Goal: Task Accomplishment & Management: Manage account settings

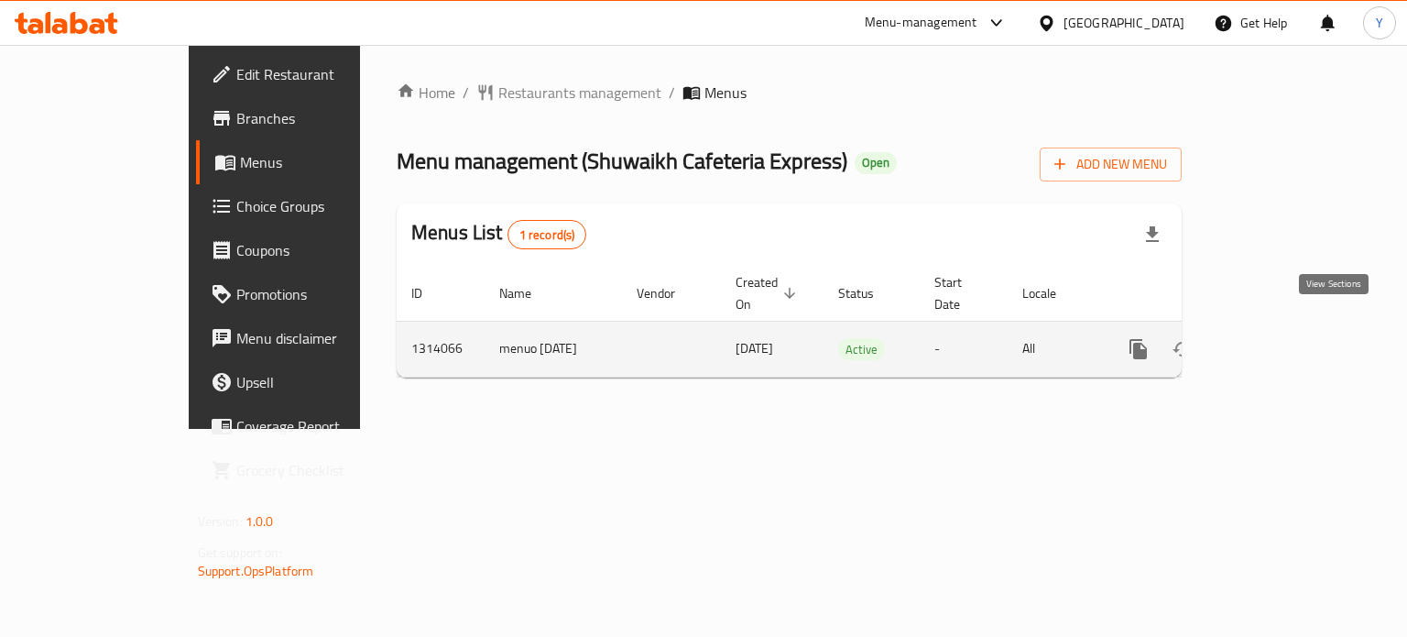
click at [1279, 341] on icon "enhanced table" at bounding box center [1270, 349] width 16 height 16
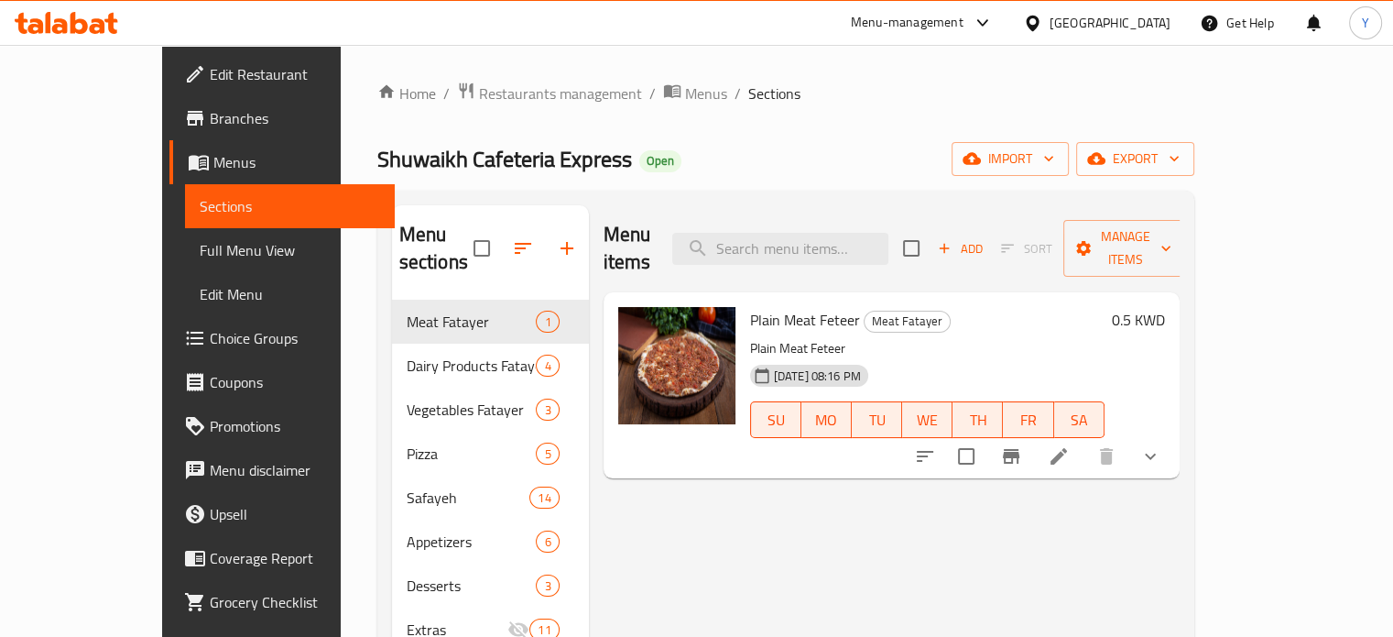
click at [898, 126] on div "Home / Restaurants management / Menus / Sections Shuwaikh Cafeteria Express Ope…" at bounding box center [785, 469] width 817 height 775
click at [639, 159] on span "Open" at bounding box center [660, 161] width 42 height 16
click at [652, 163] on div "Shuwaikh Cafeteria Express Open import export" at bounding box center [785, 159] width 817 height 34
click at [832, 126] on div "Home / Restaurants management / Menus / Sections Shuwaikh Cafeteria Express Ope…" at bounding box center [785, 469] width 817 height 775
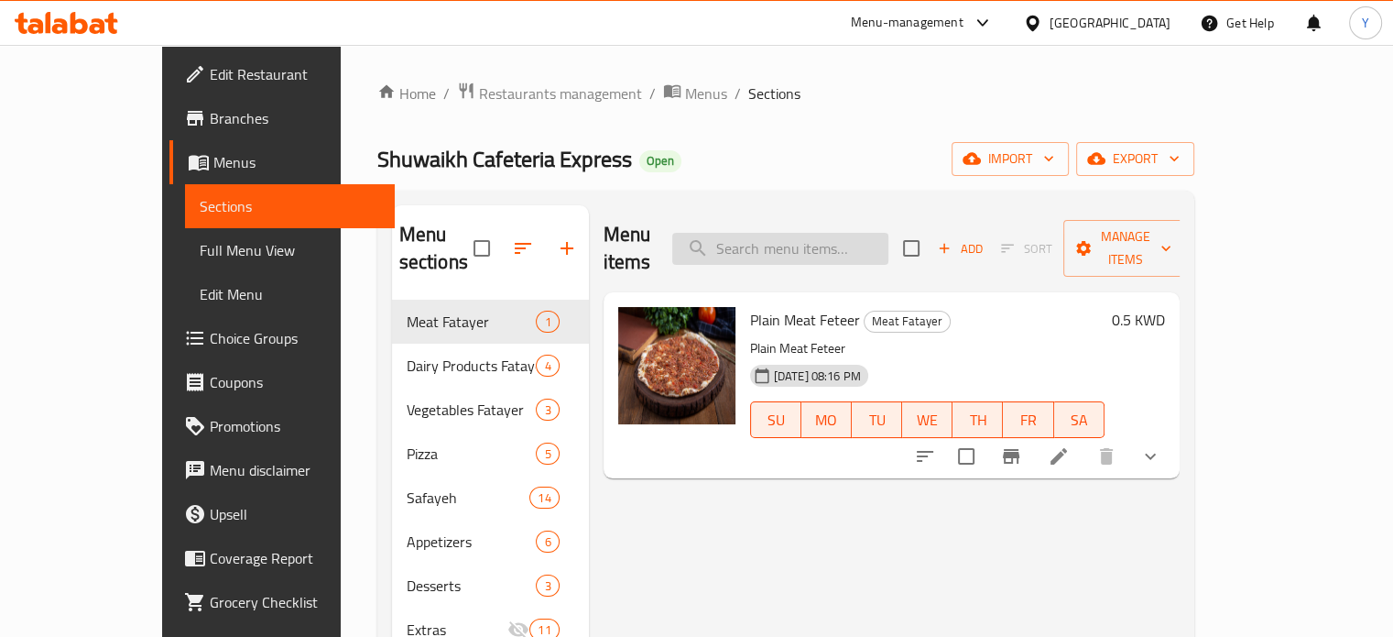
click at [828, 233] on input "search" at bounding box center [780, 249] width 216 height 32
click at [894, 132] on div "Home / Restaurants management / Menus / Sections Shuwaikh Cafeteria Express Ope…" at bounding box center [785, 469] width 817 height 775
click at [843, 233] on input "search" at bounding box center [780, 249] width 216 height 32
click at [884, 235] on input "search" at bounding box center [780, 249] width 216 height 32
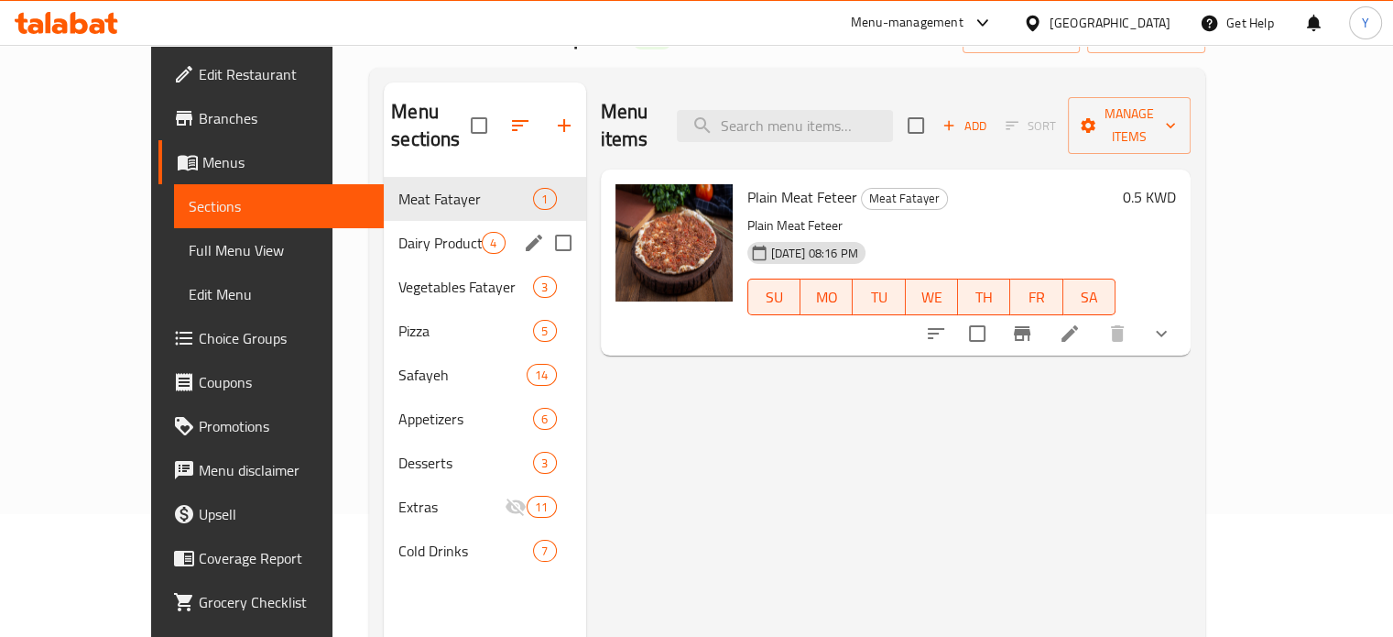
scroll to position [92, 0]
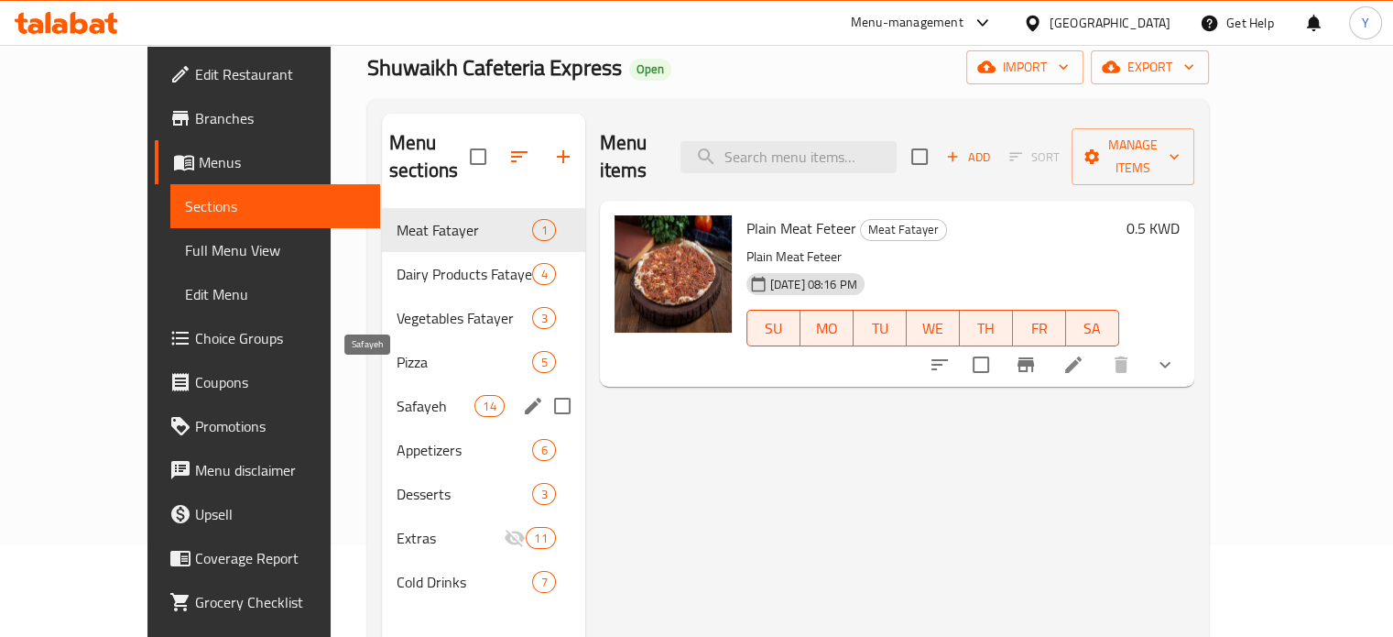
click at [397, 395] on span "Safayeh" at bounding box center [436, 406] width 78 height 22
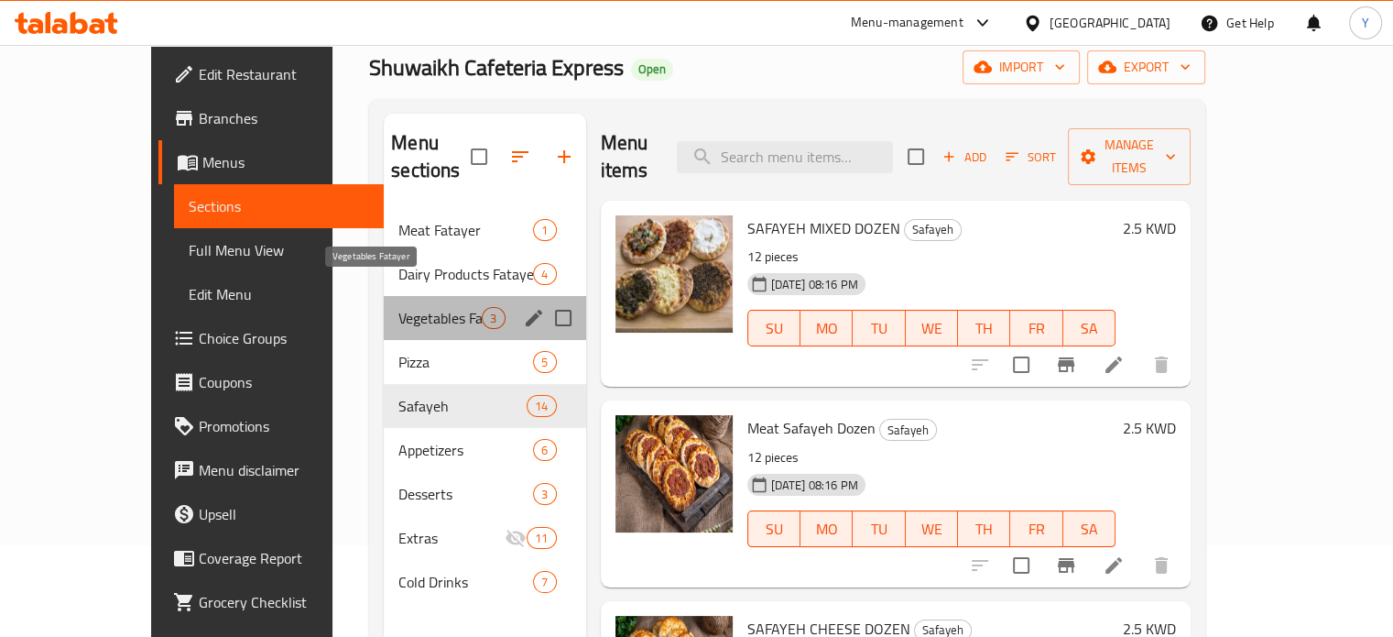
click at [399, 307] on span "Vegetables Fatayer" at bounding box center [440, 318] width 83 height 22
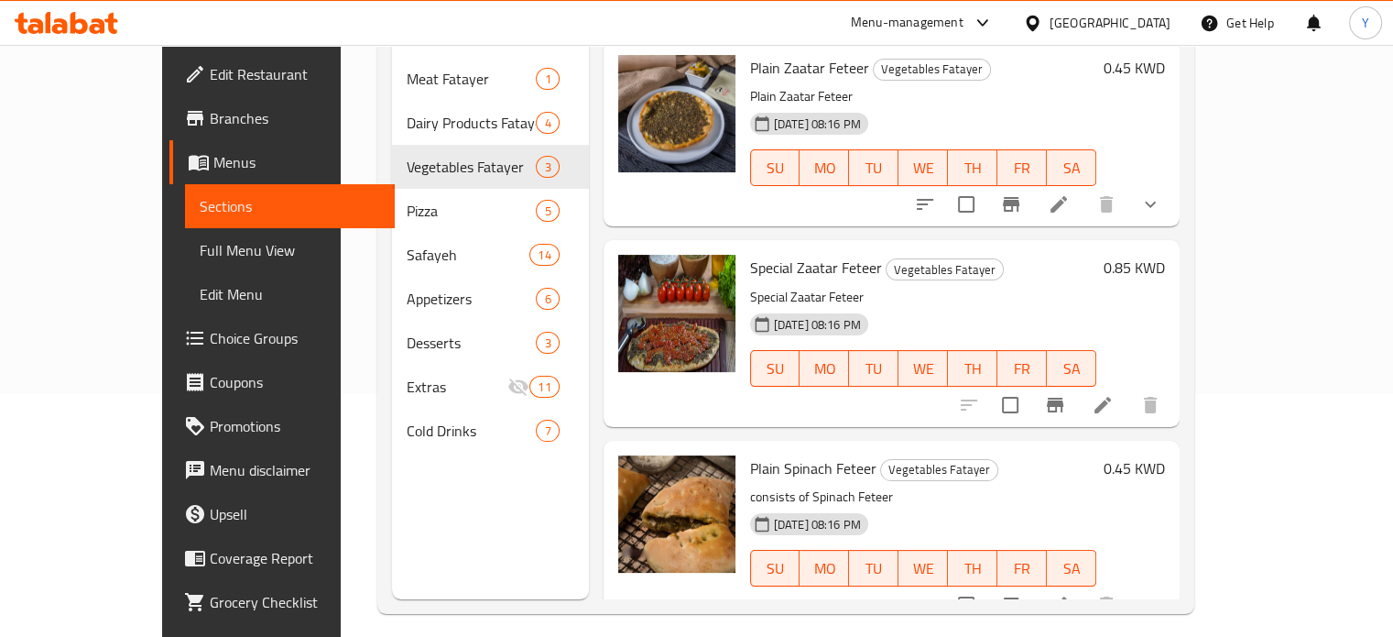
scroll to position [257, 0]
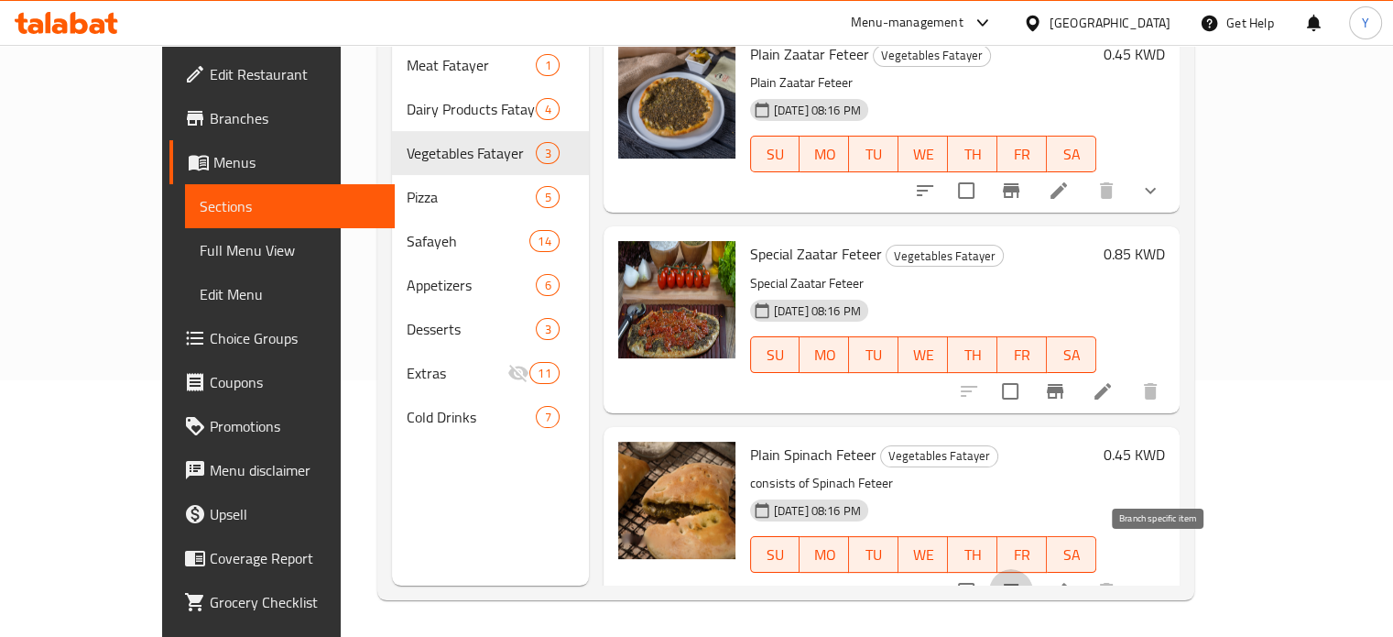
click at [1020, 584] on icon "Branch-specific-item" at bounding box center [1011, 591] width 16 height 15
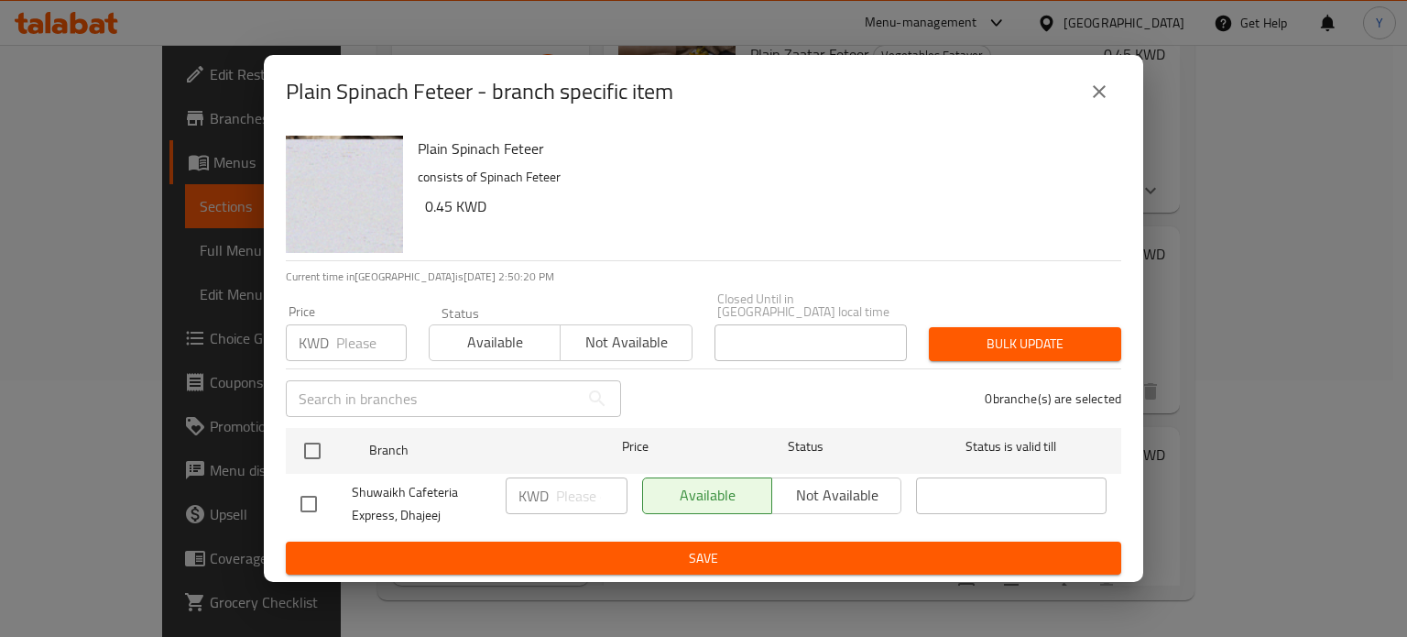
click at [1109, 86] on icon "close" at bounding box center [1099, 92] width 22 height 22
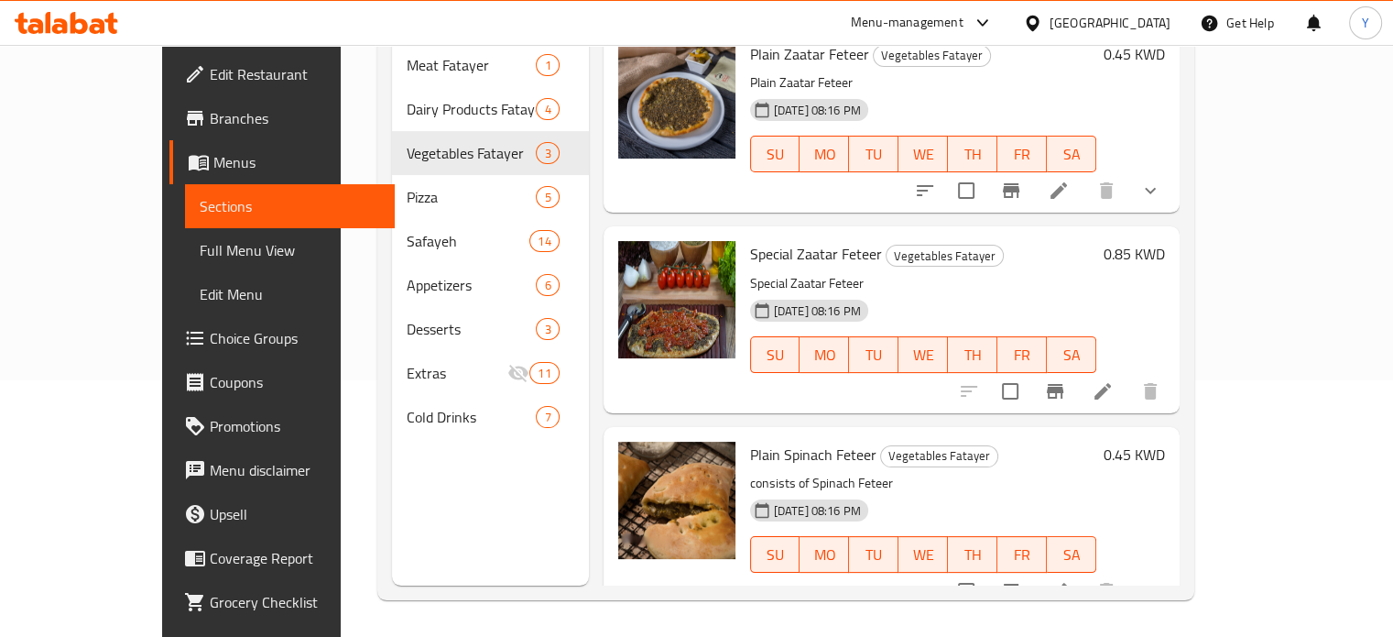
click at [1165, 442] on h6 "0.45 KWD" at bounding box center [1134, 455] width 61 height 26
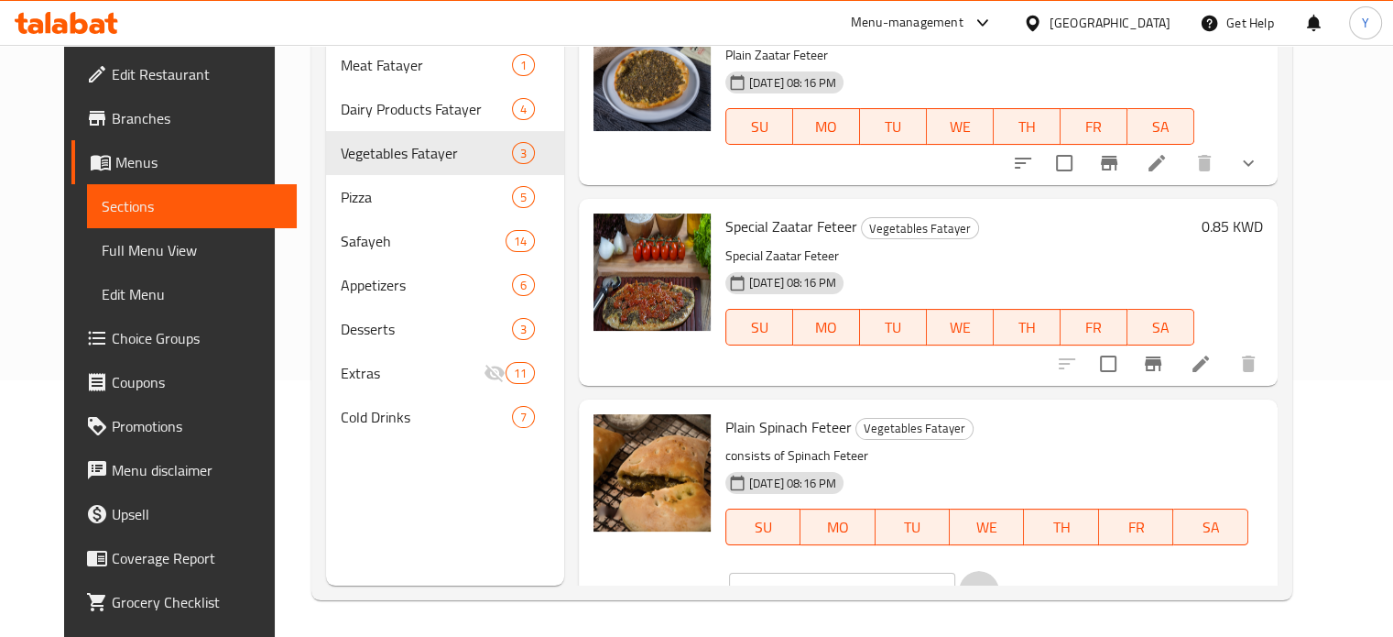
click at [988, 582] on icon "clear" at bounding box center [979, 591] width 18 height 18
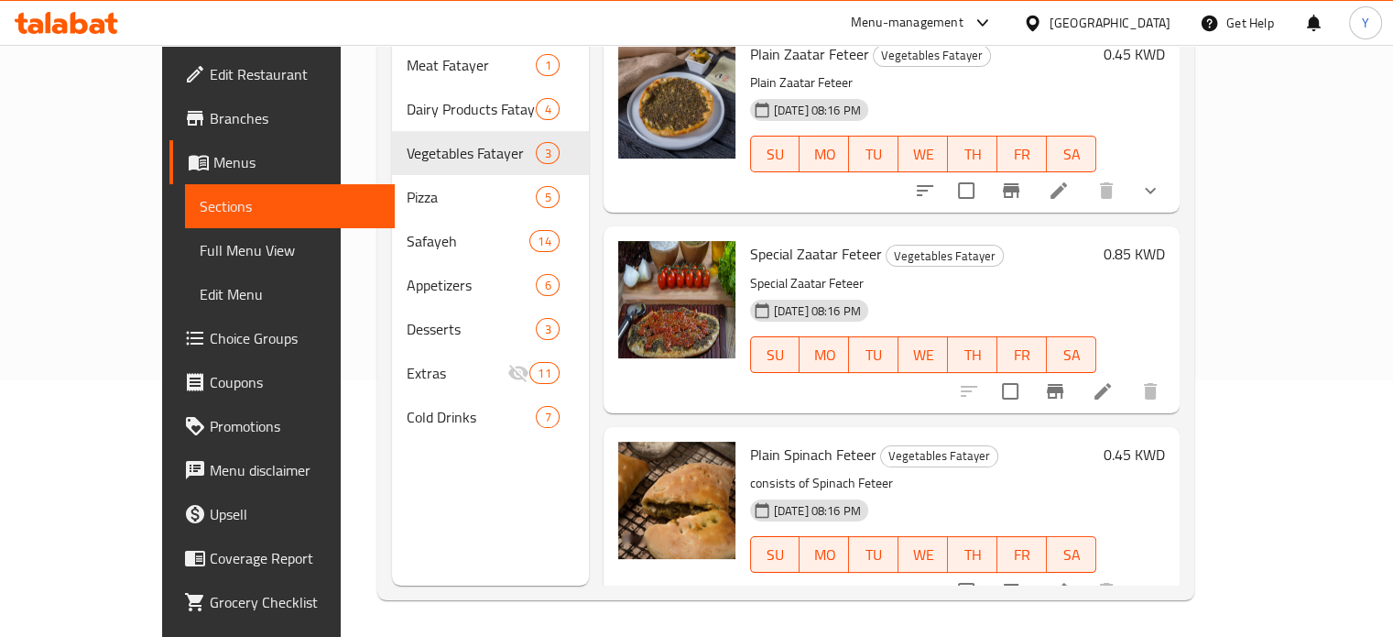
click at [1195, 396] on div "Menu sections Meat Fatayer 1 Dairy Products Fatayer 4 Vegetables Fatayer 3 Pizz…" at bounding box center [785, 267] width 817 height 666
click at [1165, 442] on h6 "0.45 KWD" at bounding box center [1134, 455] width 61 height 26
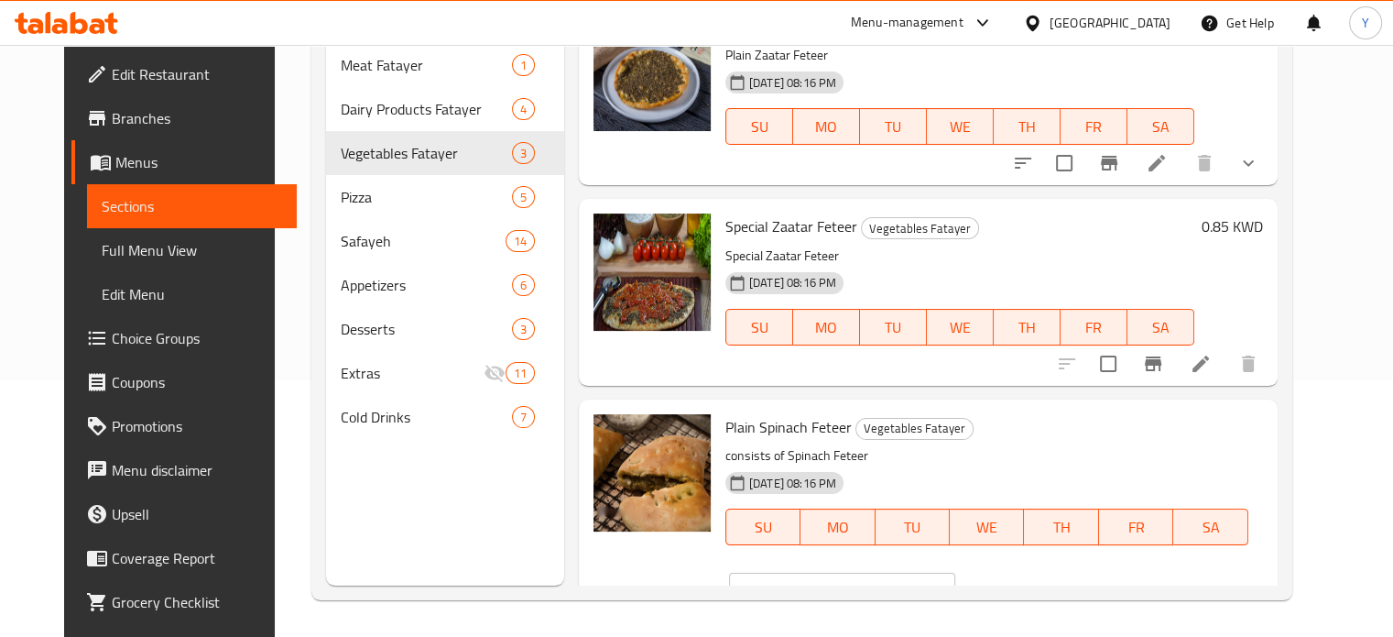
click at [956, 573] on input "0.45" at bounding box center [868, 591] width 176 height 37
click at [1029, 582] on icon "ok" at bounding box center [1019, 591] width 18 height 18
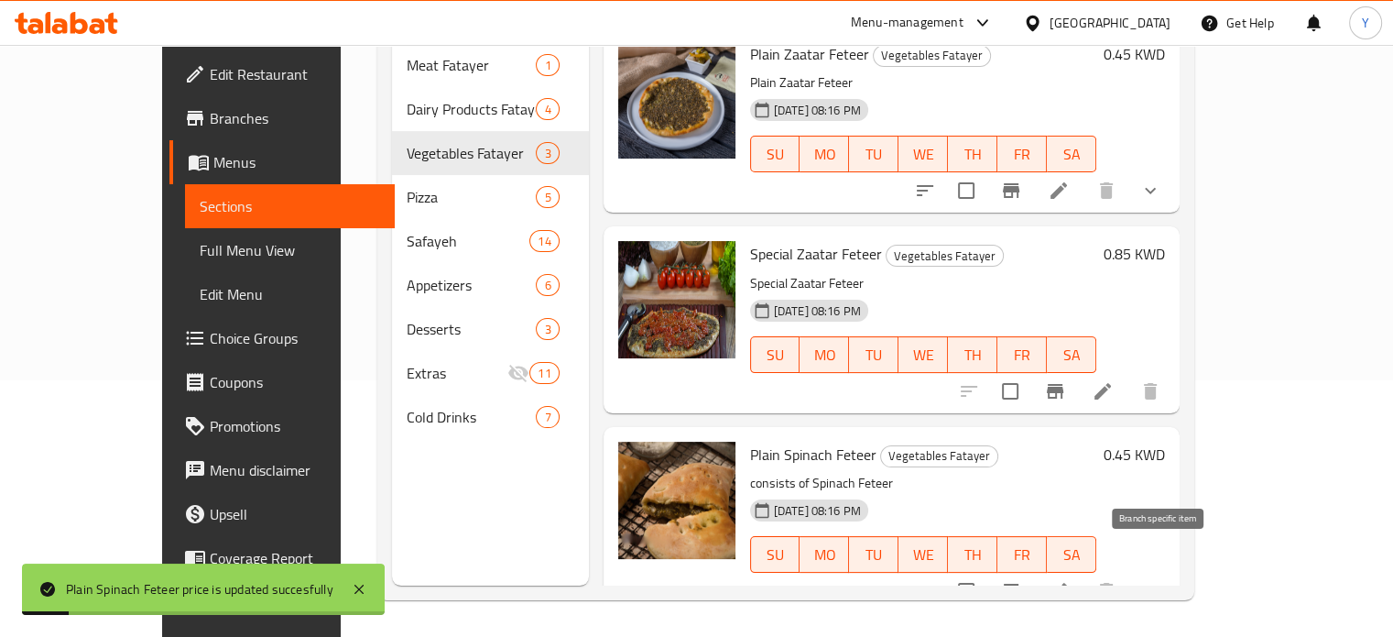
click at [1022, 580] on icon "Branch-specific-item" at bounding box center [1011, 591] width 22 height 22
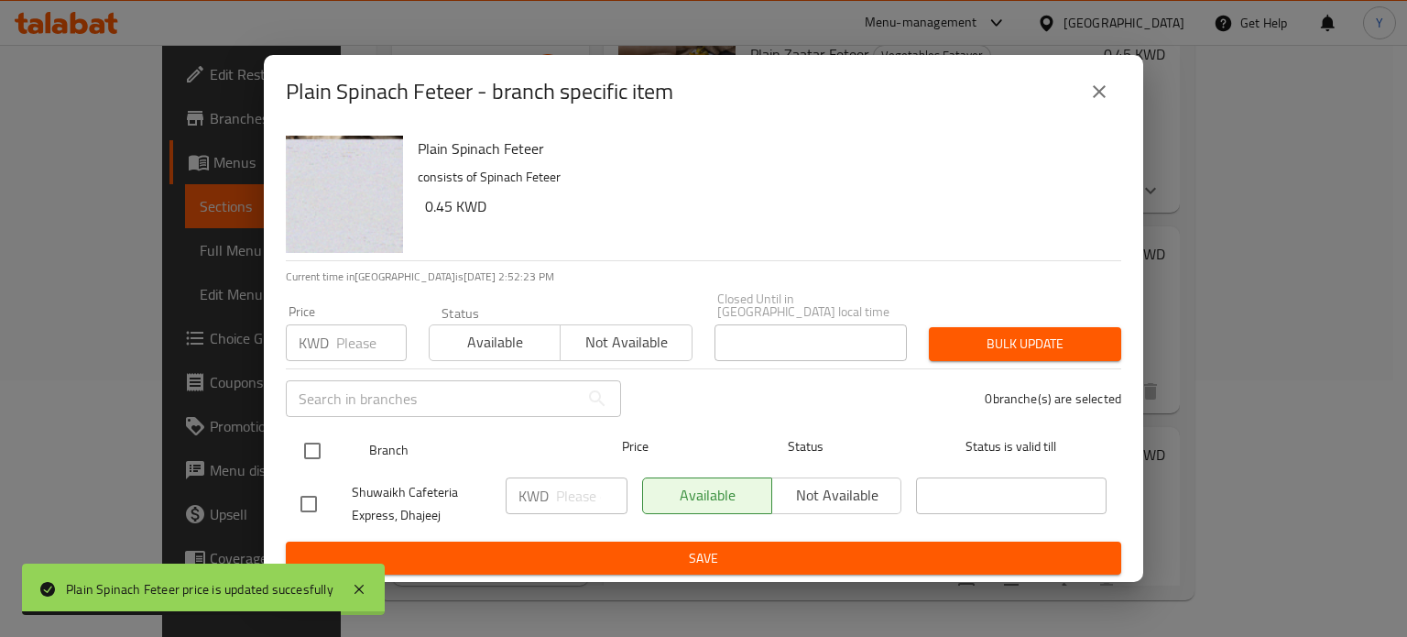
click at [322, 442] on input "checkbox" at bounding box center [312, 450] width 38 height 38
checkbox input "true"
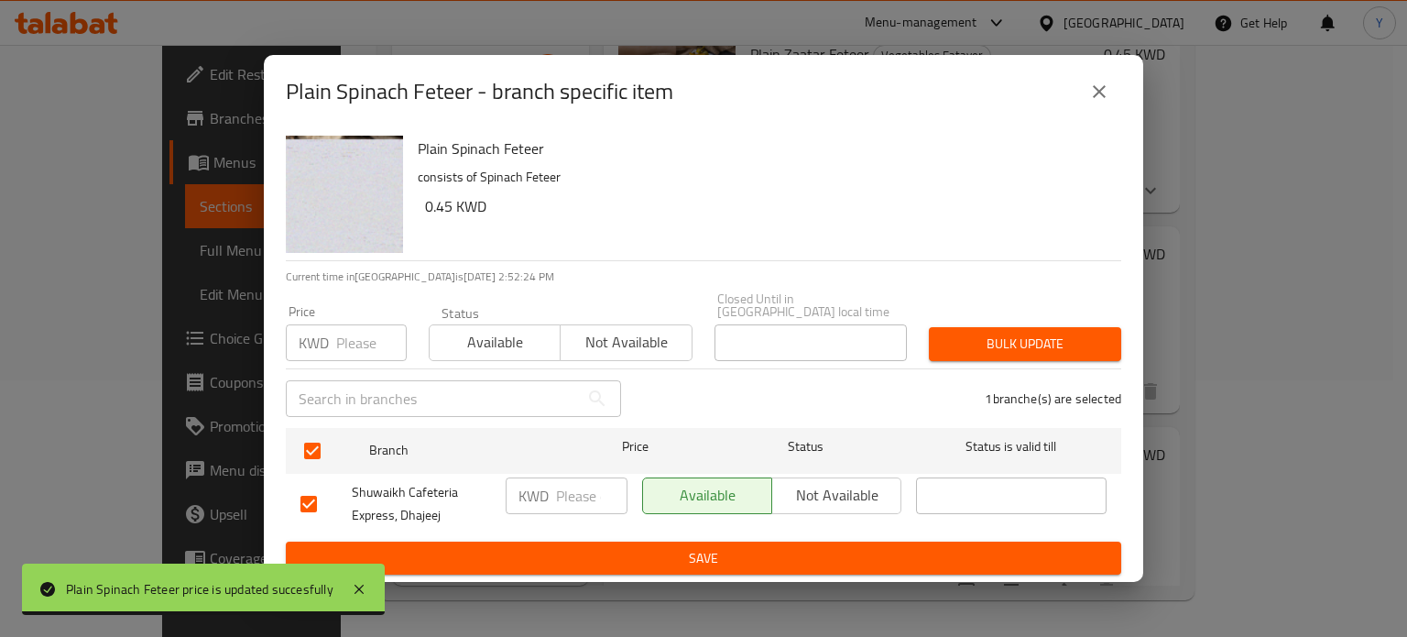
click at [550, 496] on div "KWD ​" at bounding box center [567, 495] width 122 height 37
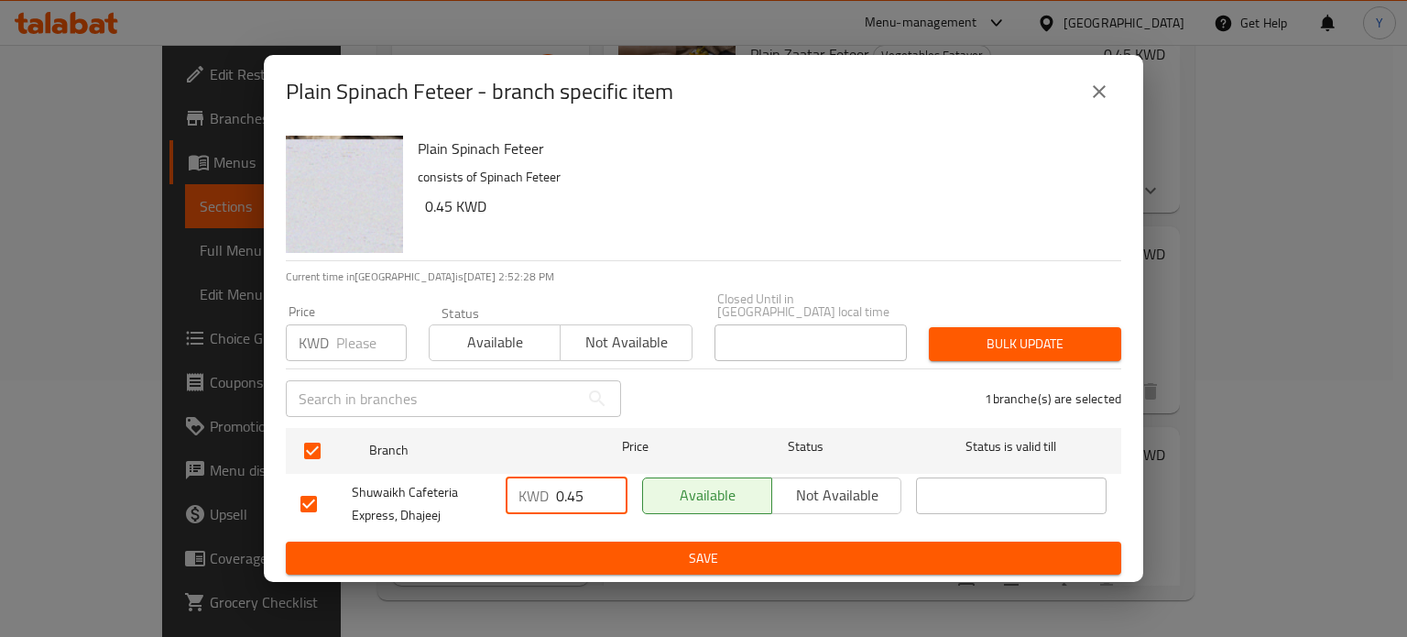
type input "0.45"
click at [991, 337] on span "Bulk update" at bounding box center [1025, 344] width 163 height 23
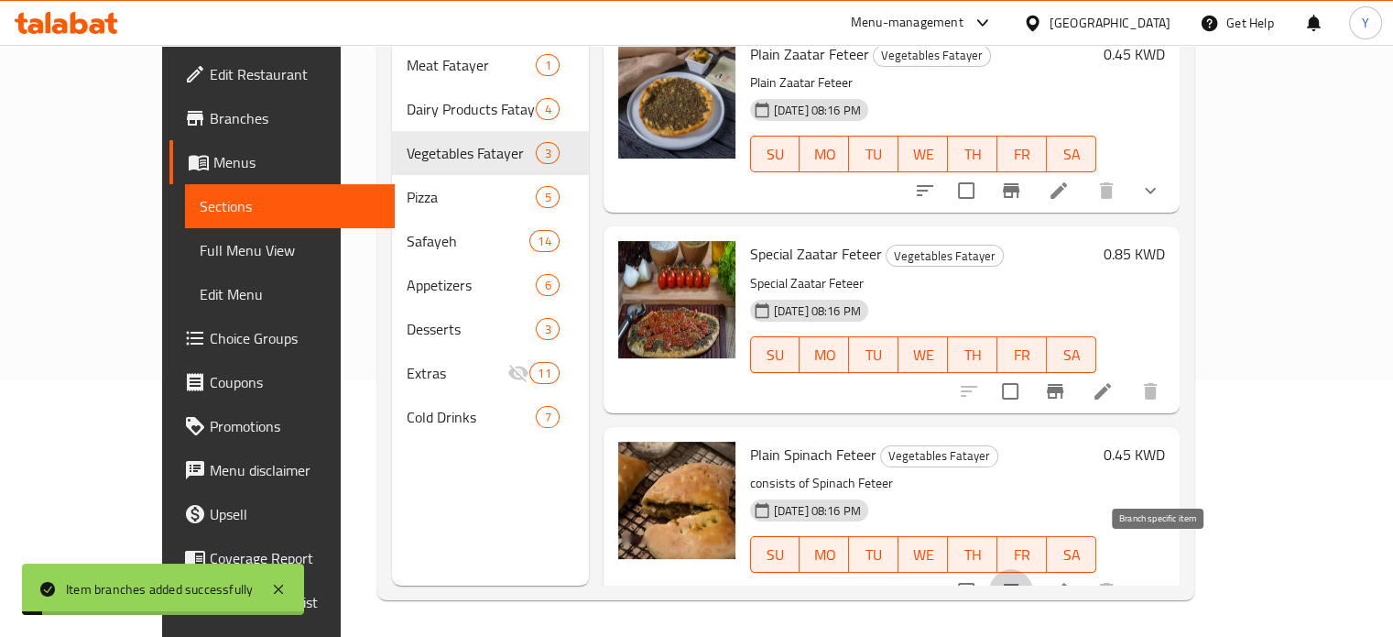
click at [1022, 580] on icon "Branch-specific-item" at bounding box center [1011, 591] width 22 height 22
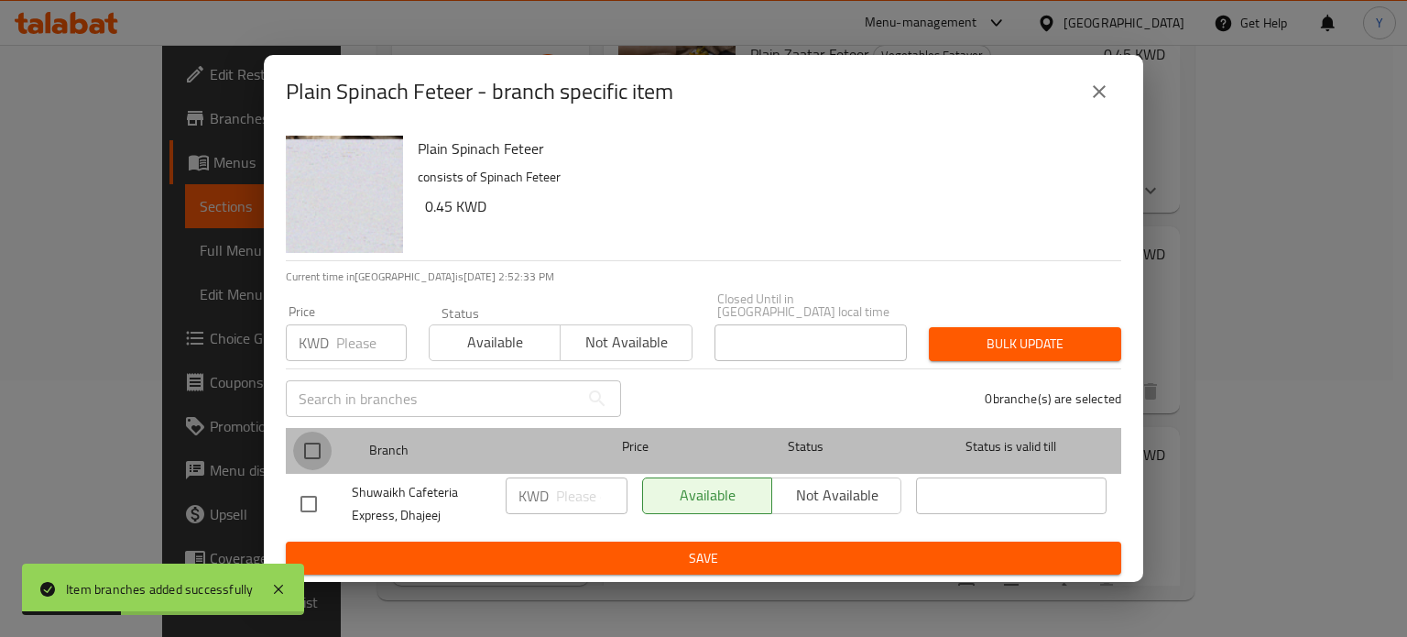
click at [305, 446] on input "checkbox" at bounding box center [312, 450] width 38 height 38
checkbox input "true"
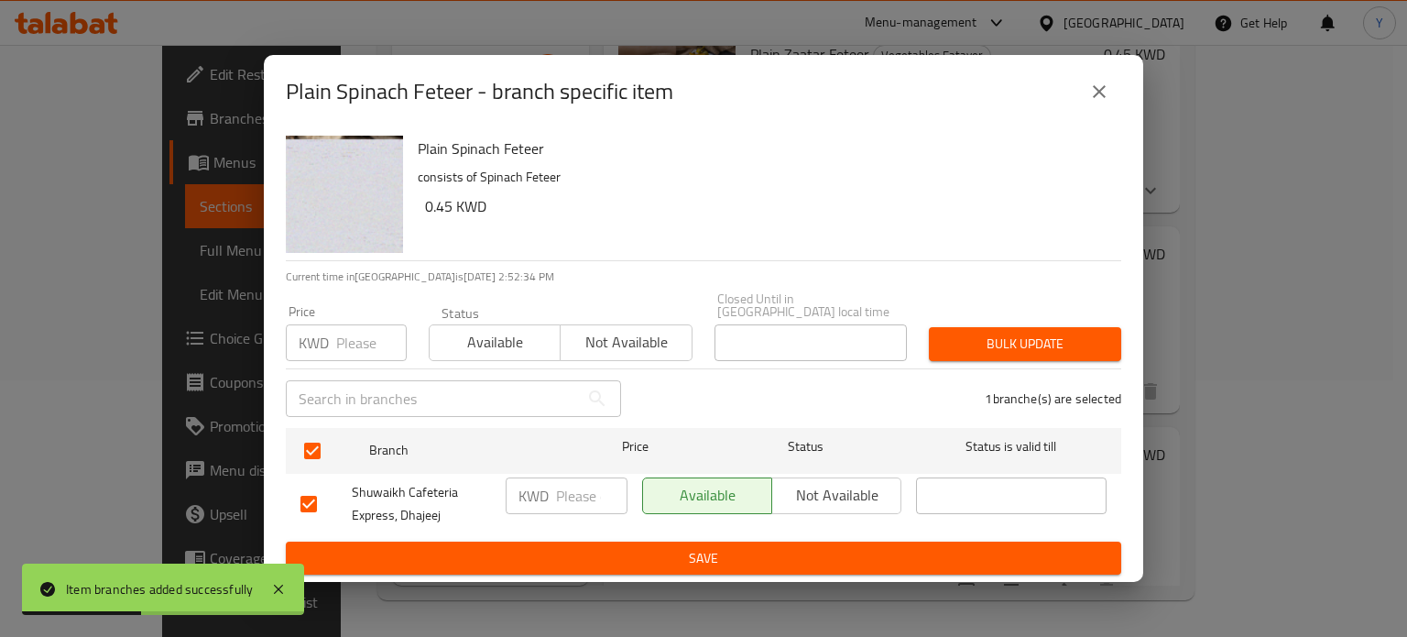
click at [544, 485] on p "KWD" at bounding box center [534, 496] width 30 height 22
drag, startPoint x: 566, startPoint y: 481, endPoint x: 571, endPoint y: 472, distance: 10.2
click at [568, 477] on input "number" at bounding box center [591, 495] width 71 height 37
type input "0.45"
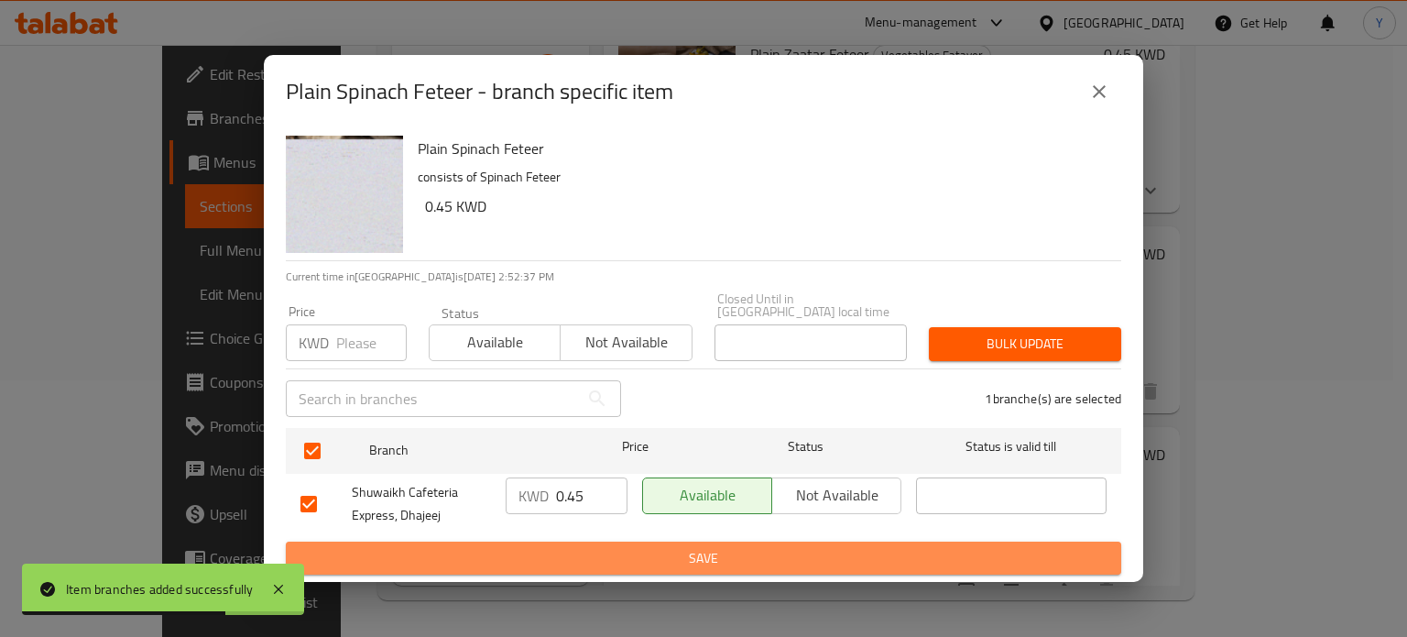
click at [638, 552] on span "Save" at bounding box center [703, 558] width 806 height 23
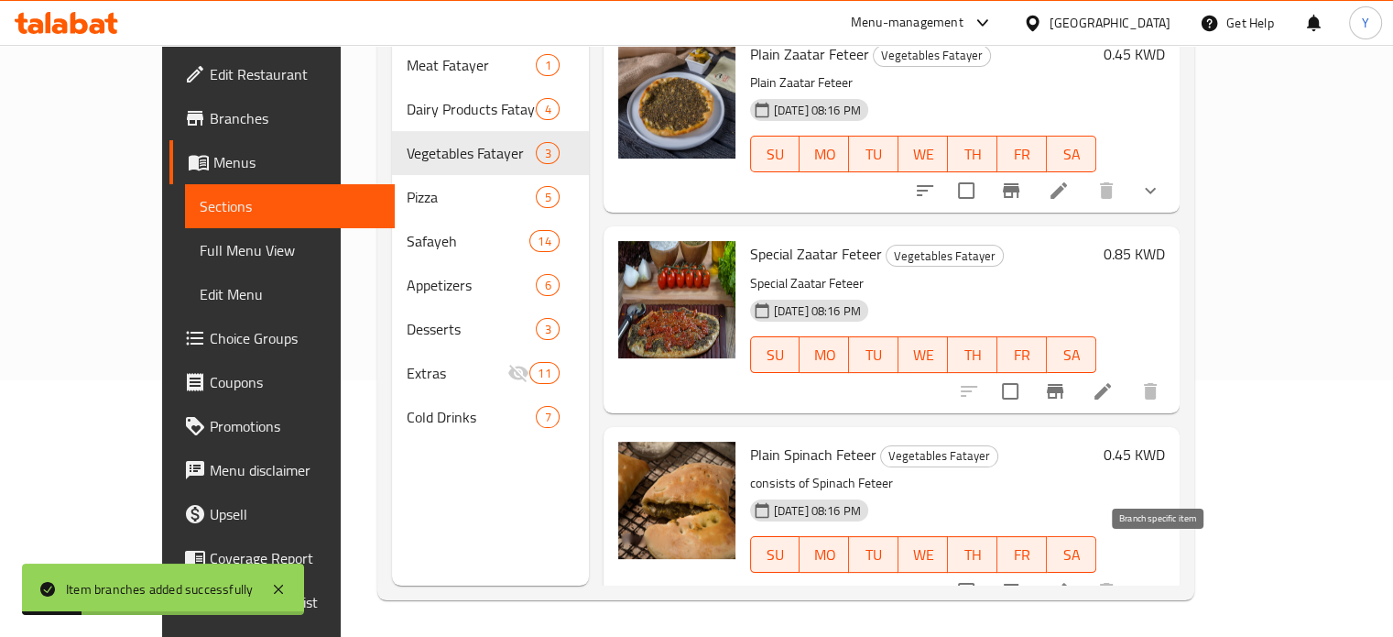
click at [1020, 584] on icon "Branch-specific-item" at bounding box center [1011, 591] width 16 height 15
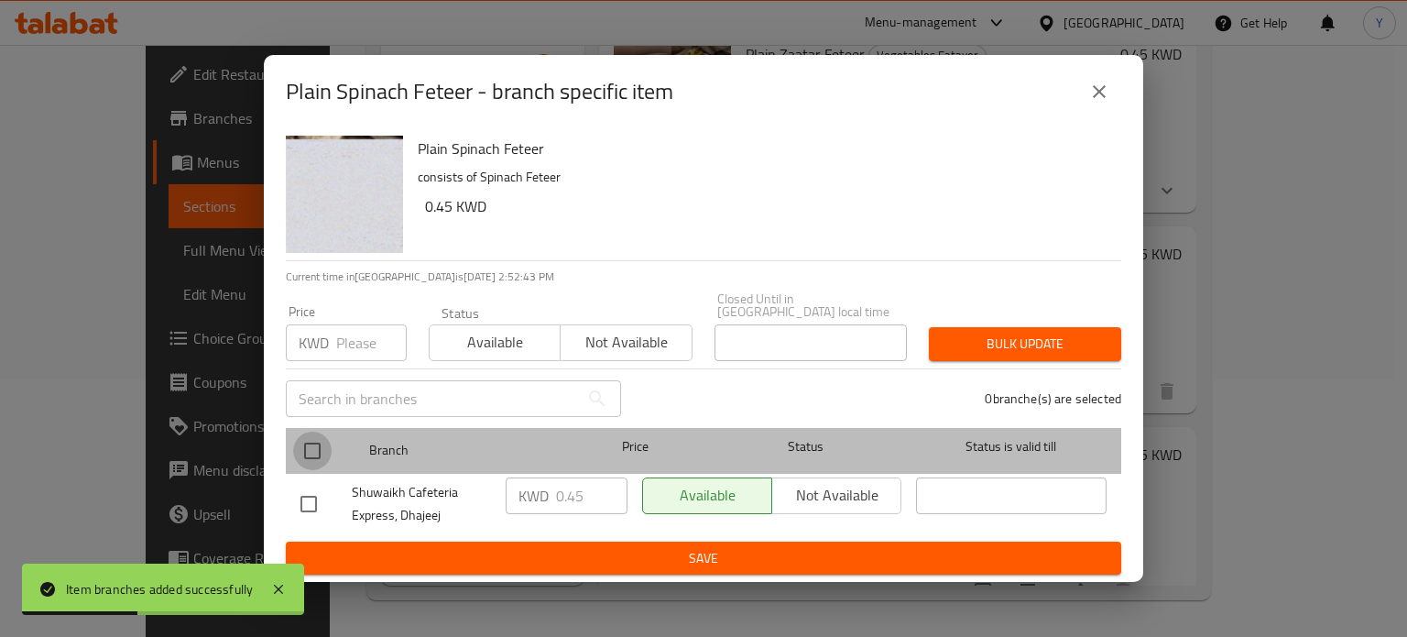
click at [318, 454] on input "checkbox" at bounding box center [312, 450] width 38 height 38
checkbox input "true"
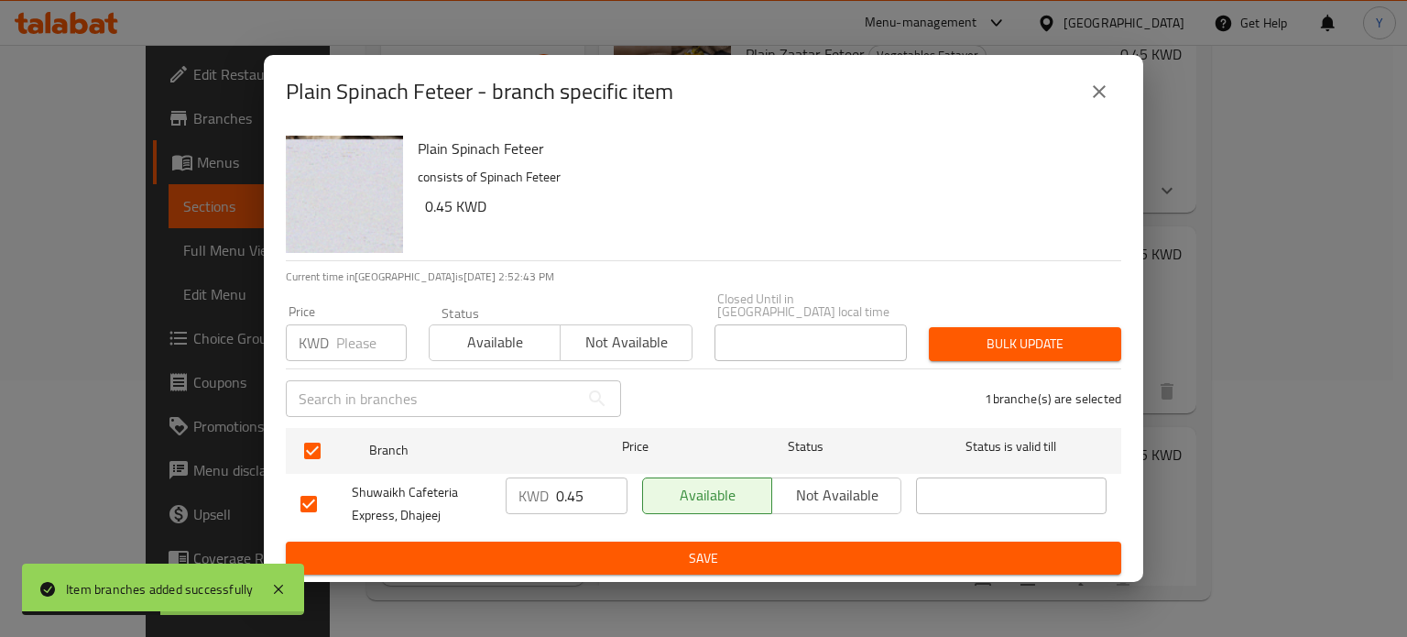
drag, startPoint x: 588, startPoint y: 491, endPoint x: 524, endPoint y: 490, distance: 64.1
click at [524, 490] on div "KWD 0.45 ​" at bounding box center [567, 495] width 122 height 37
click at [801, 547] on span "Save" at bounding box center [703, 558] width 806 height 23
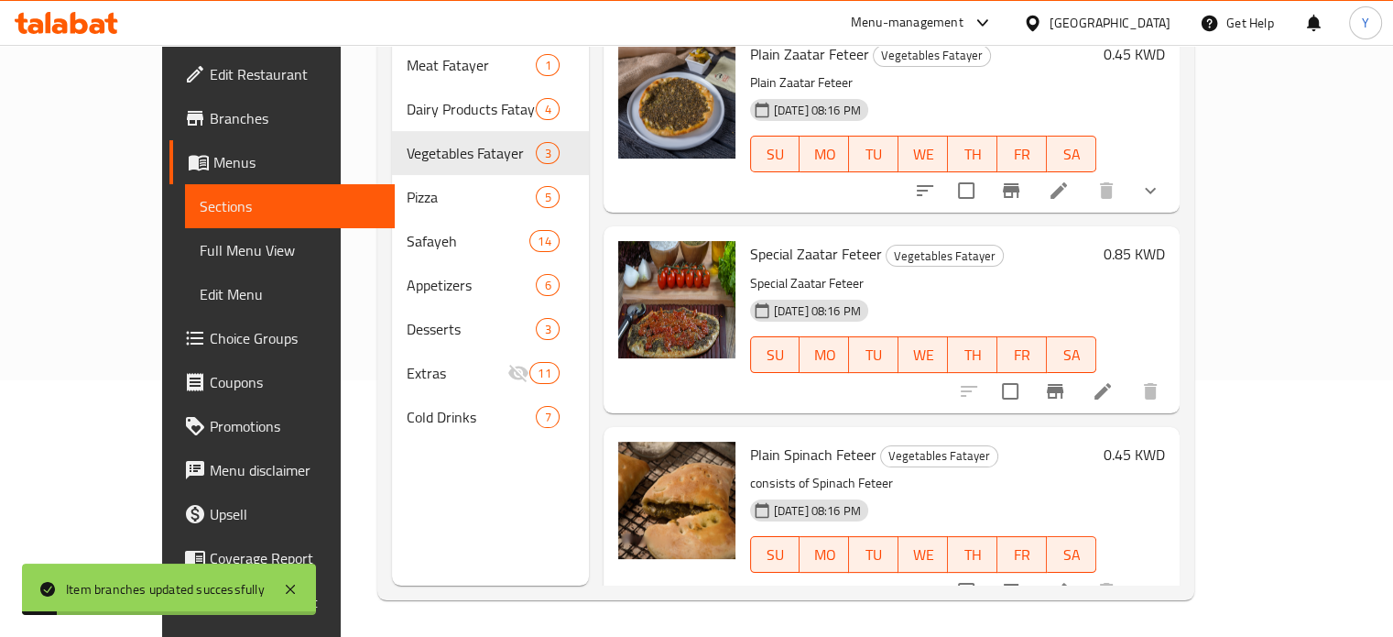
click at [1020, 584] on icon "Branch-specific-item" at bounding box center [1011, 591] width 16 height 15
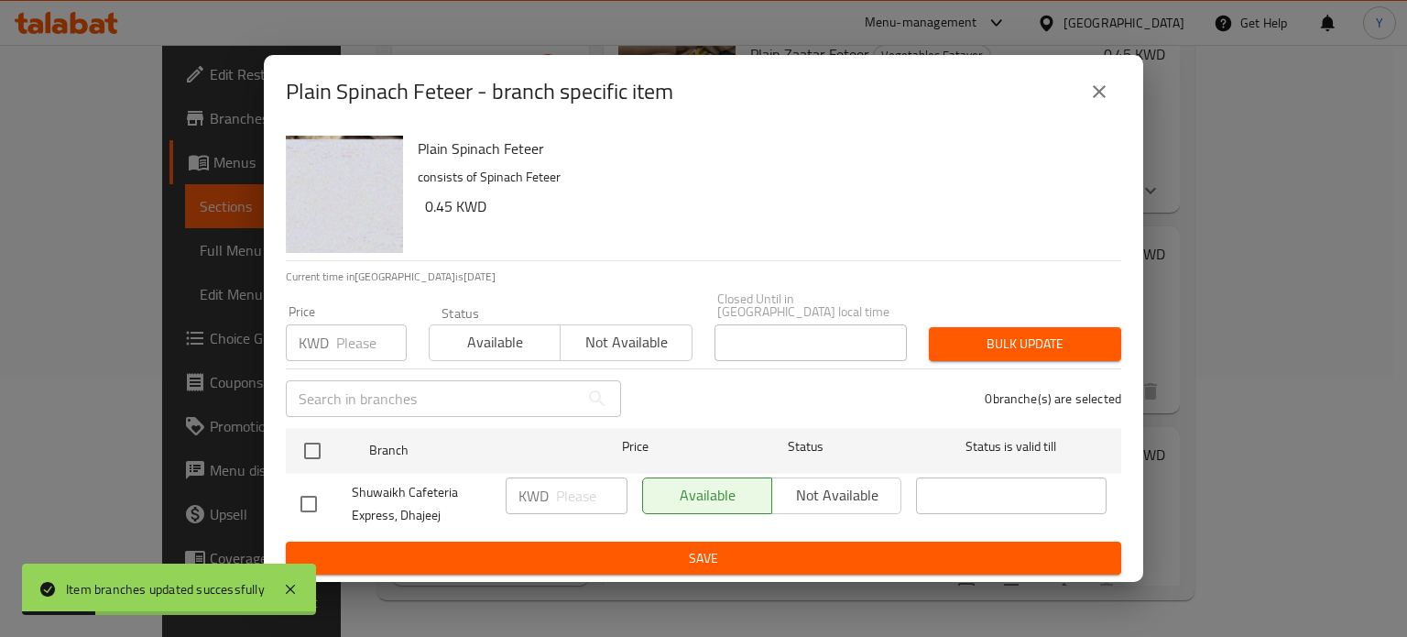
click at [1110, 104] on button "close" at bounding box center [1099, 92] width 44 height 44
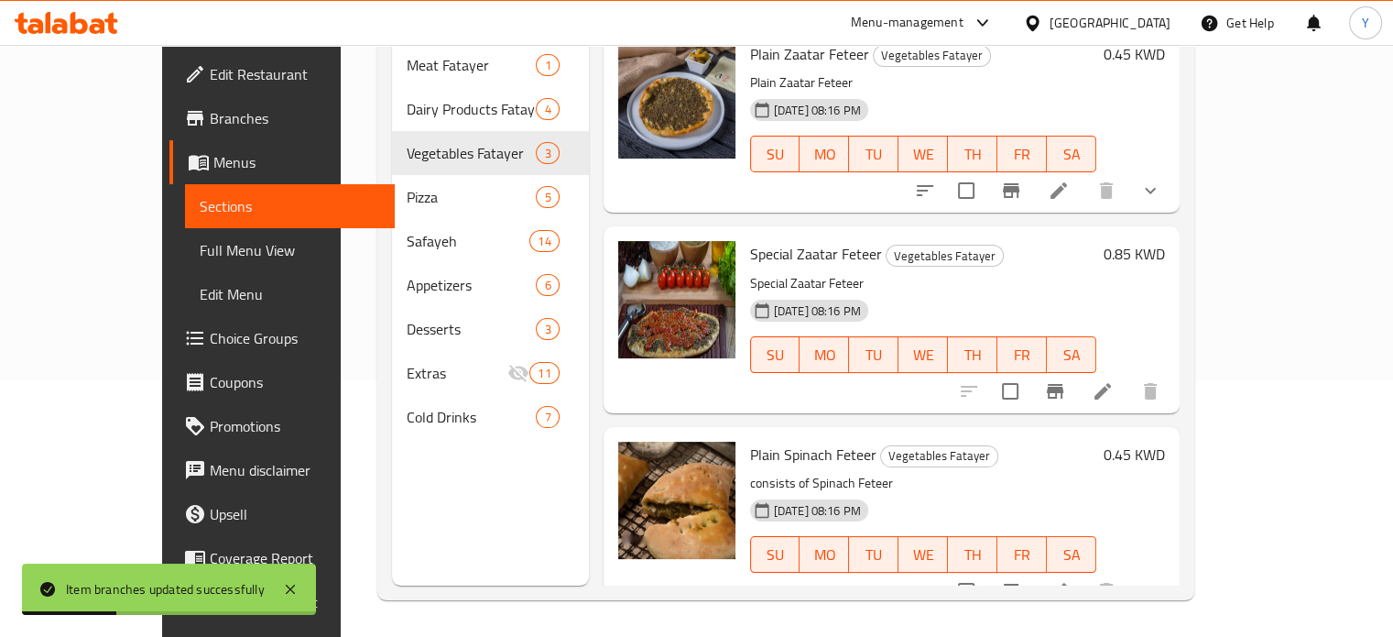
click at [1165, 442] on h6 "0.45 KWD" at bounding box center [1134, 455] width 61 height 26
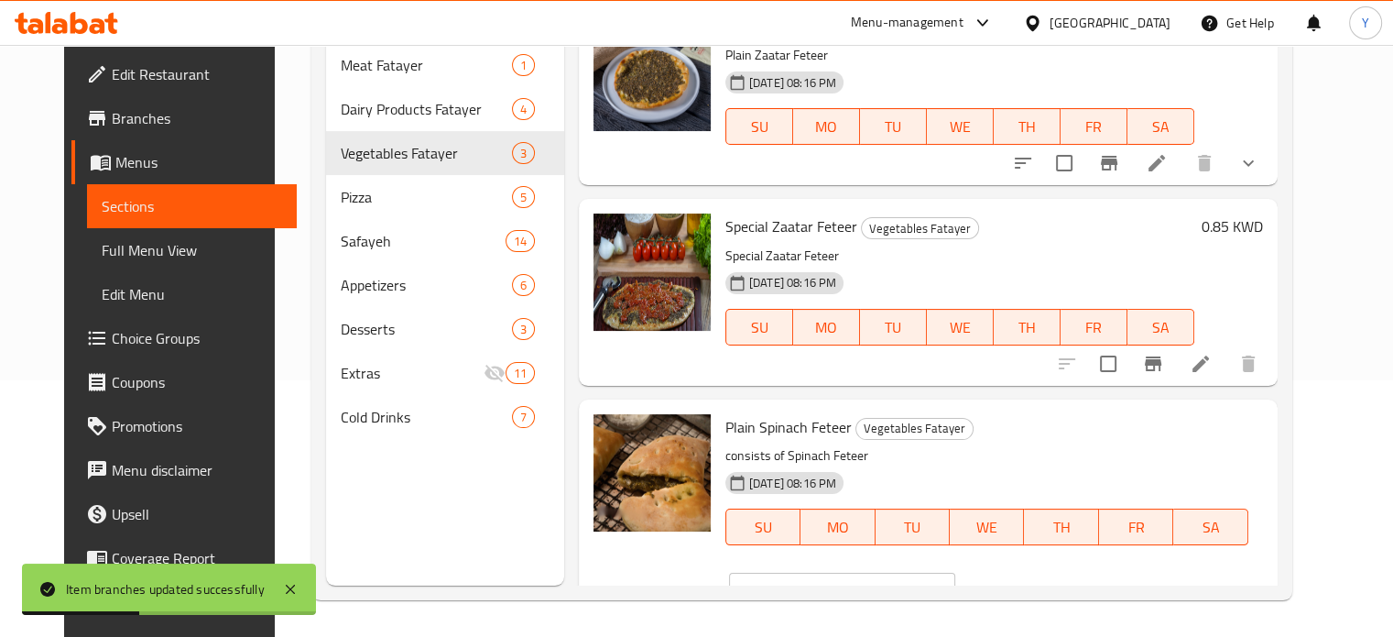
click at [1029, 582] on icon "ok" at bounding box center [1019, 591] width 18 height 18
